Goal: Information Seeking & Learning: Learn about a topic

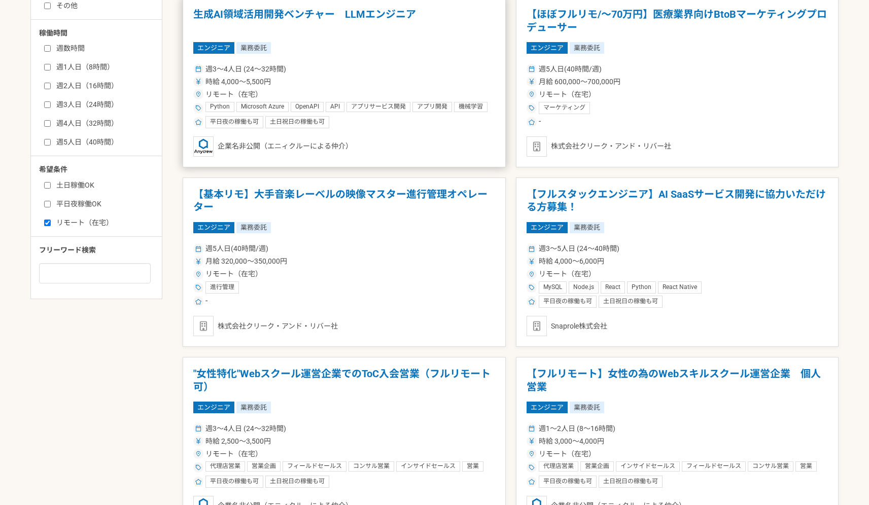
scroll to position [400, 0]
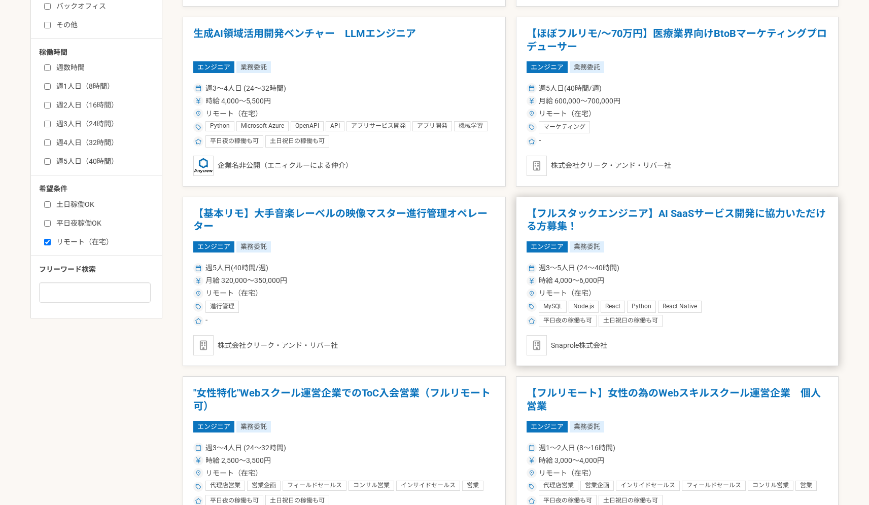
click at [631, 229] on h1 "【フルスタックエンジニア】AI SaaSサービス開発に協力いただける方募集！" at bounding box center [678, 220] width 302 height 26
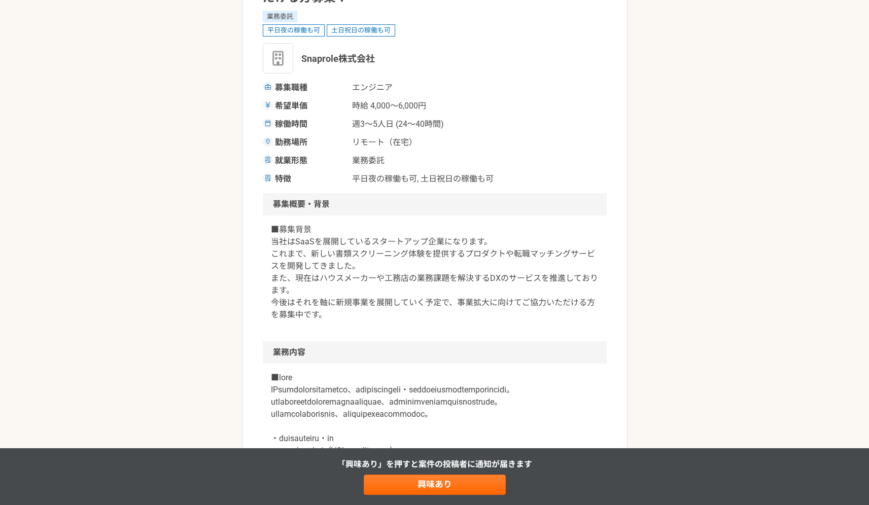
scroll to position [150, 0]
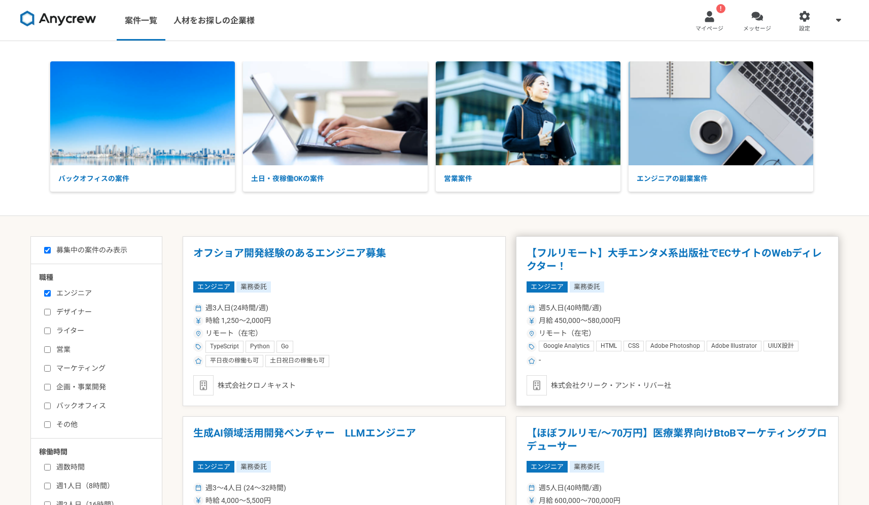
click at [668, 290] on div "エンジニア 業務委託" at bounding box center [678, 287] width 302 height 11
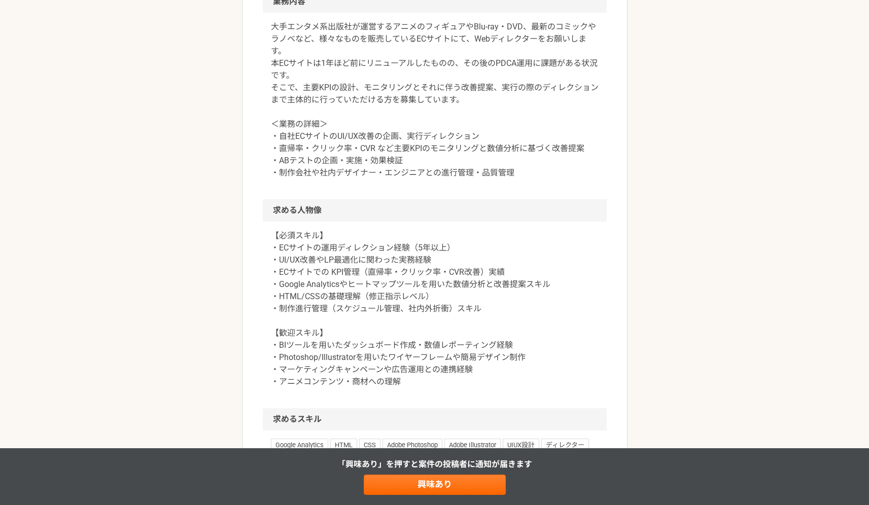
scroll to position [449, 0]
